Goal: Task Accomplishment & Management: Manage account settings

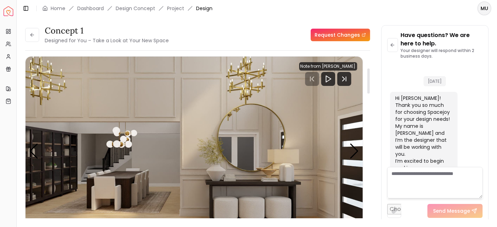
scroll to position [428, 0]
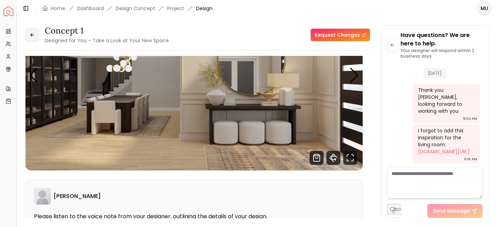
click at [30, 35] on icon at bounding box center [32, 35] width 6 height 6
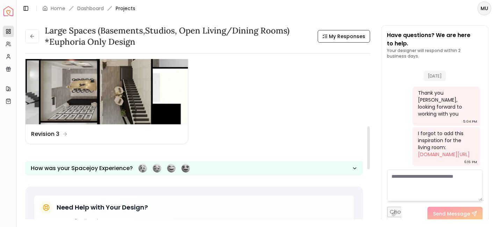
scroll to position [229, 0]
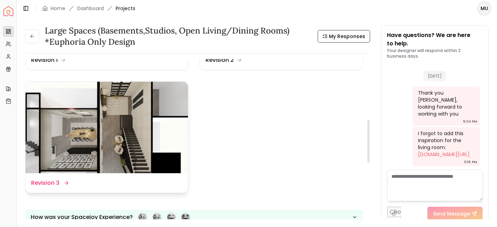
click at [51, 186] on dd "Revision 3" at bounding box center [45, 183] width 28 height 8
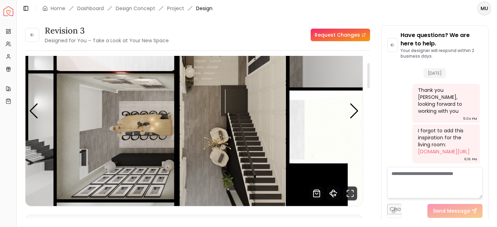
scroll to position [41, 0]
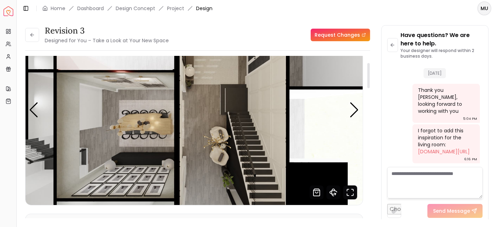
click at [352, 190] on icon "Fullscreen" at bounding box center [350, 193] width 14 height 14
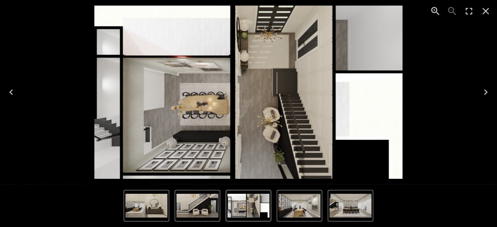
click at [488, 90] on icon "Next" at bounding box center [485, 92] width 11 height 11
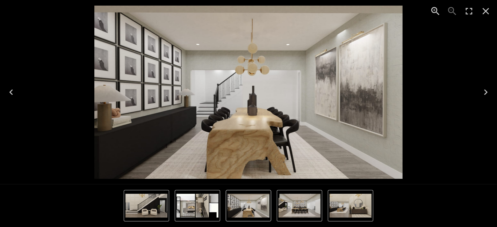
click at [488, 90] on icon "Next" at bounding box center [485, 92] width 11 height 11
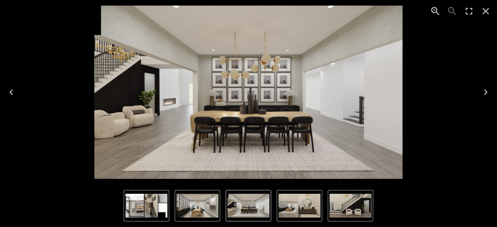
click at [488, 90] on icon "Next" at bounding box center [485, 92] width 11 height 11
